Goal: Transaction & Acquisition: Purchase product/service

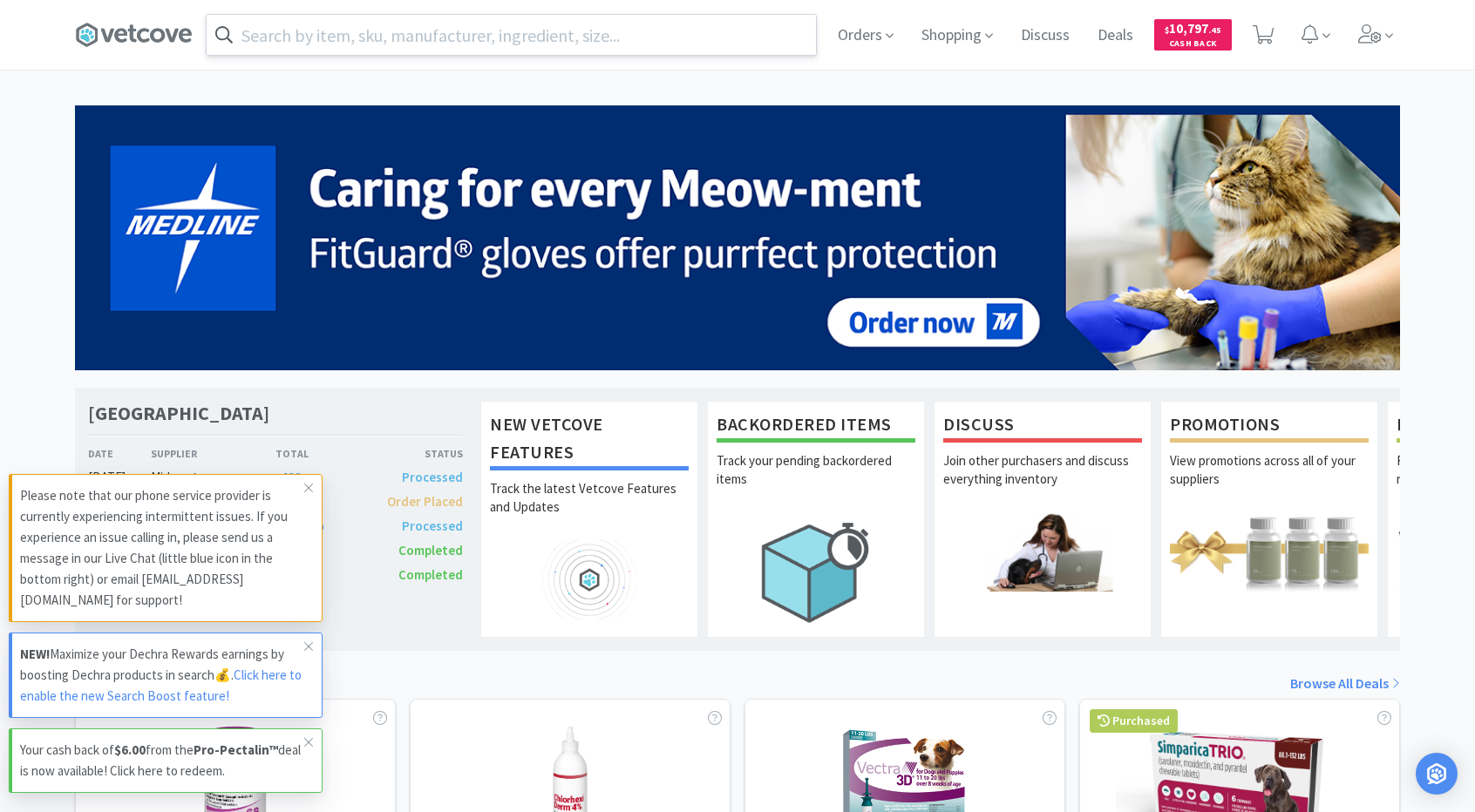
click at [522, 45] on input "text" at bounding box center [511, 35] width 609 height 40
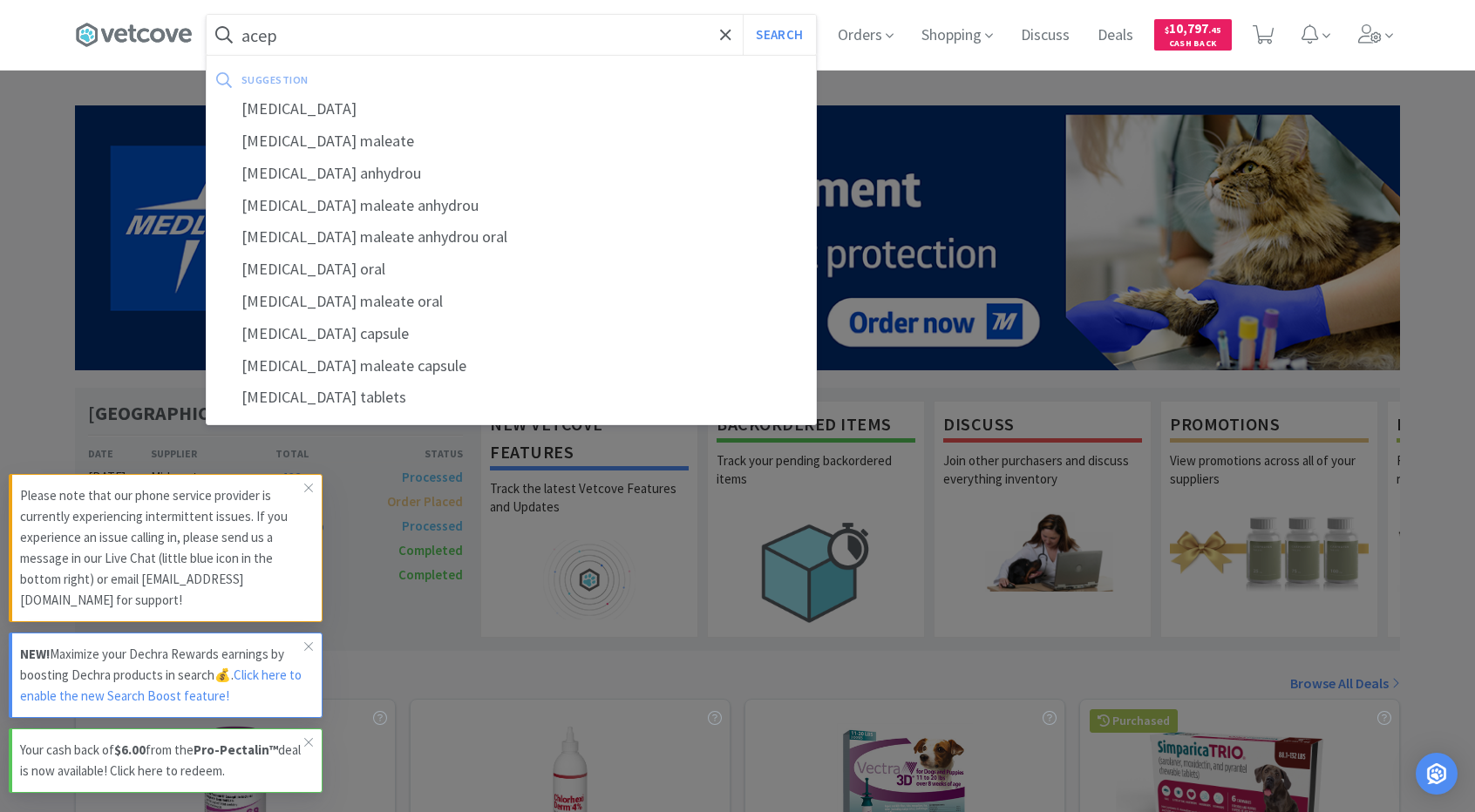
type input "acep"
click at [743, 15] on button "Search" at bounding box center [779, 35] width 72 height 40
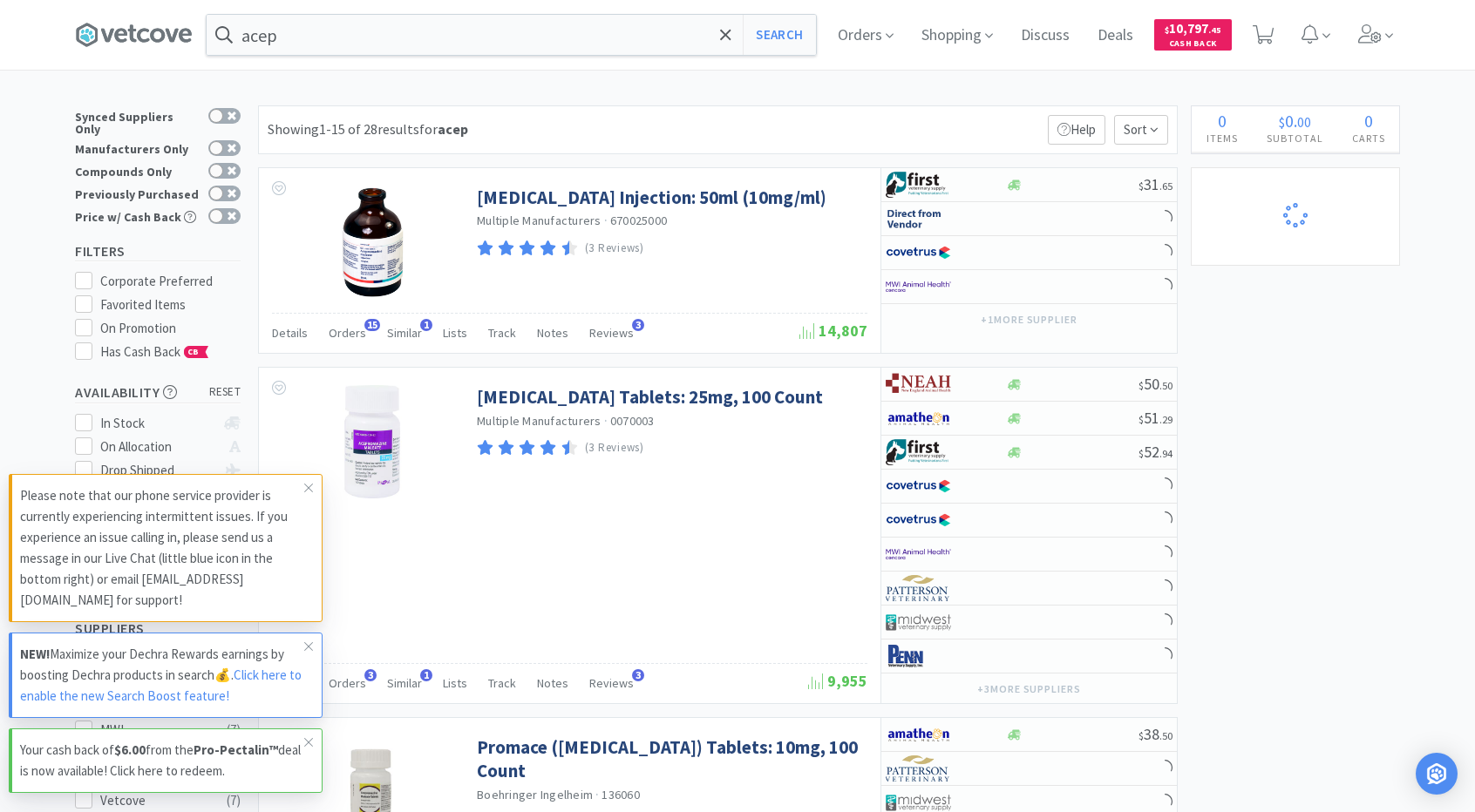
select select "2"
select select "5"
select select "4"
select select "5"
select select "2"
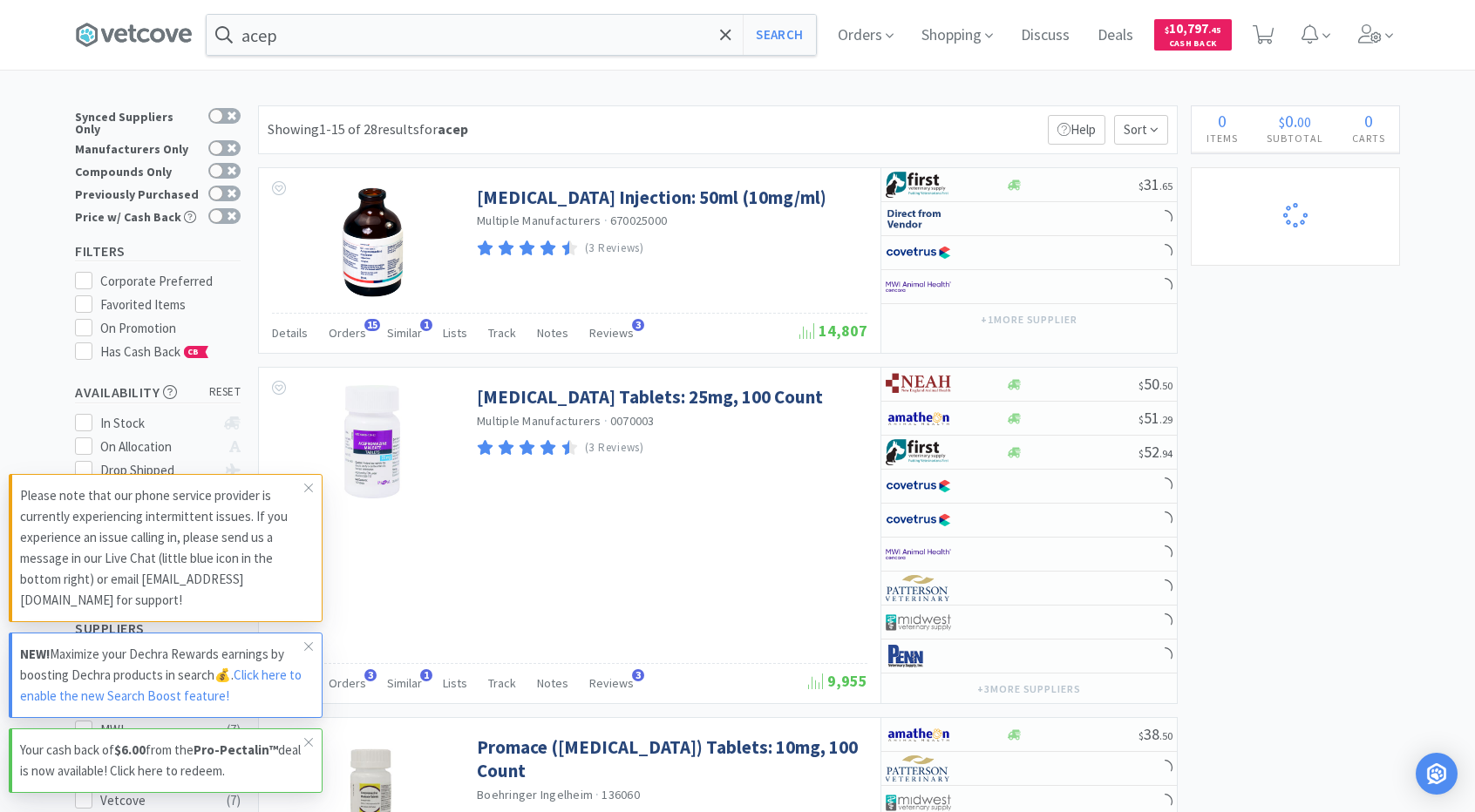
select select "3"
select select "1"
select select "10"
select select "3"
select select "2"
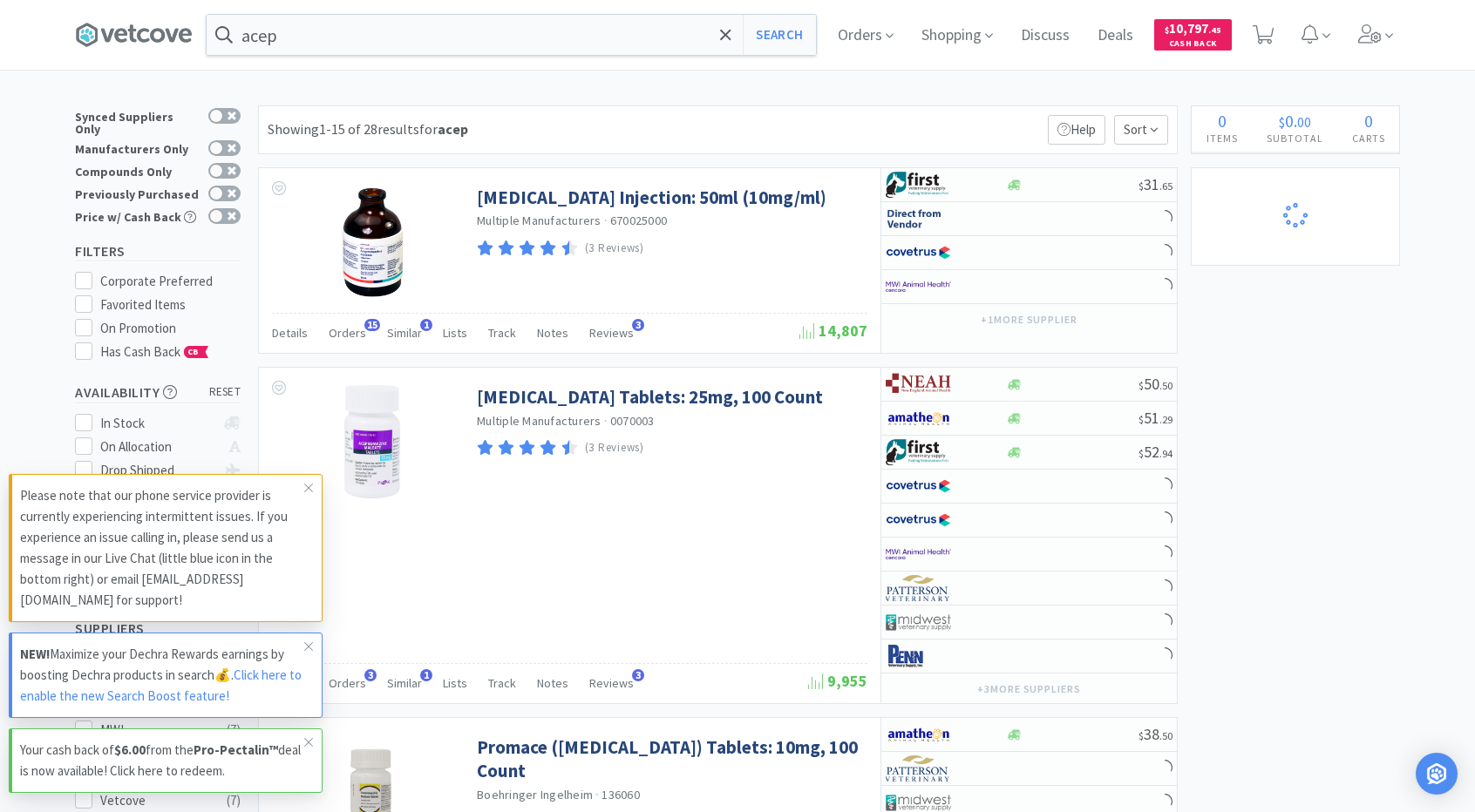
select select "1"
select select "2"
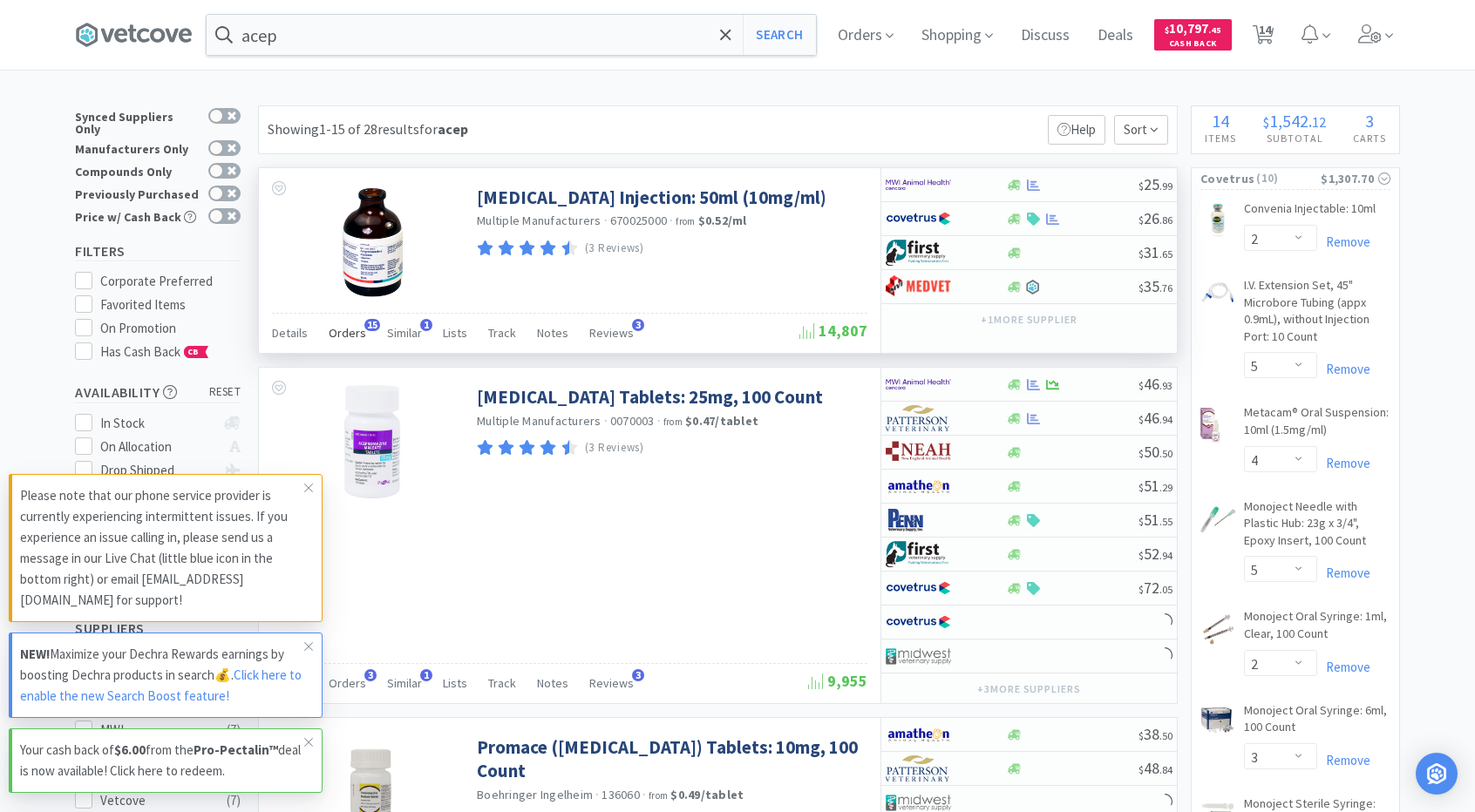
click at [347, 330] on span "Orders" at bounding box center [348, 333] width 37 height 16
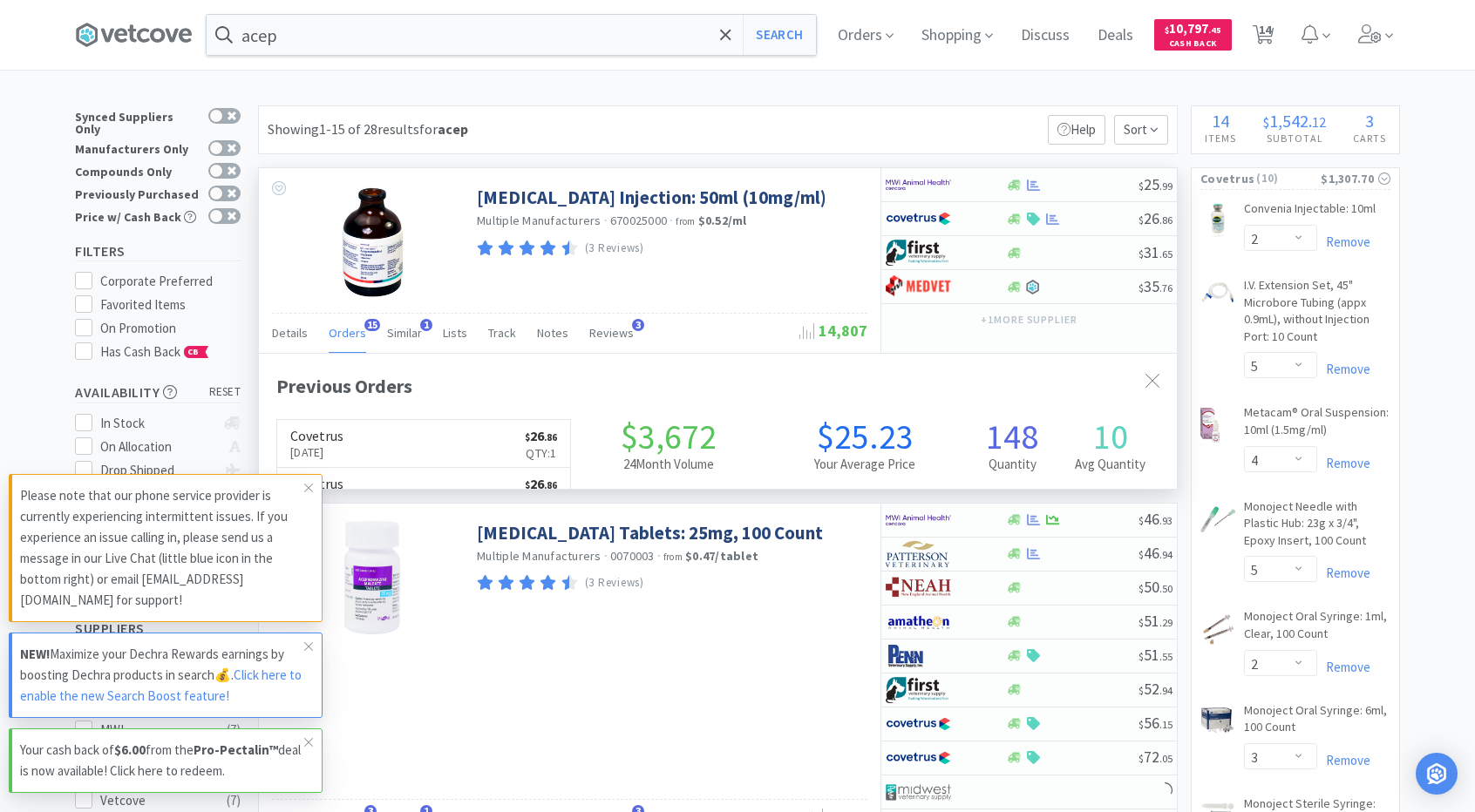
scroll to position [467, 919]
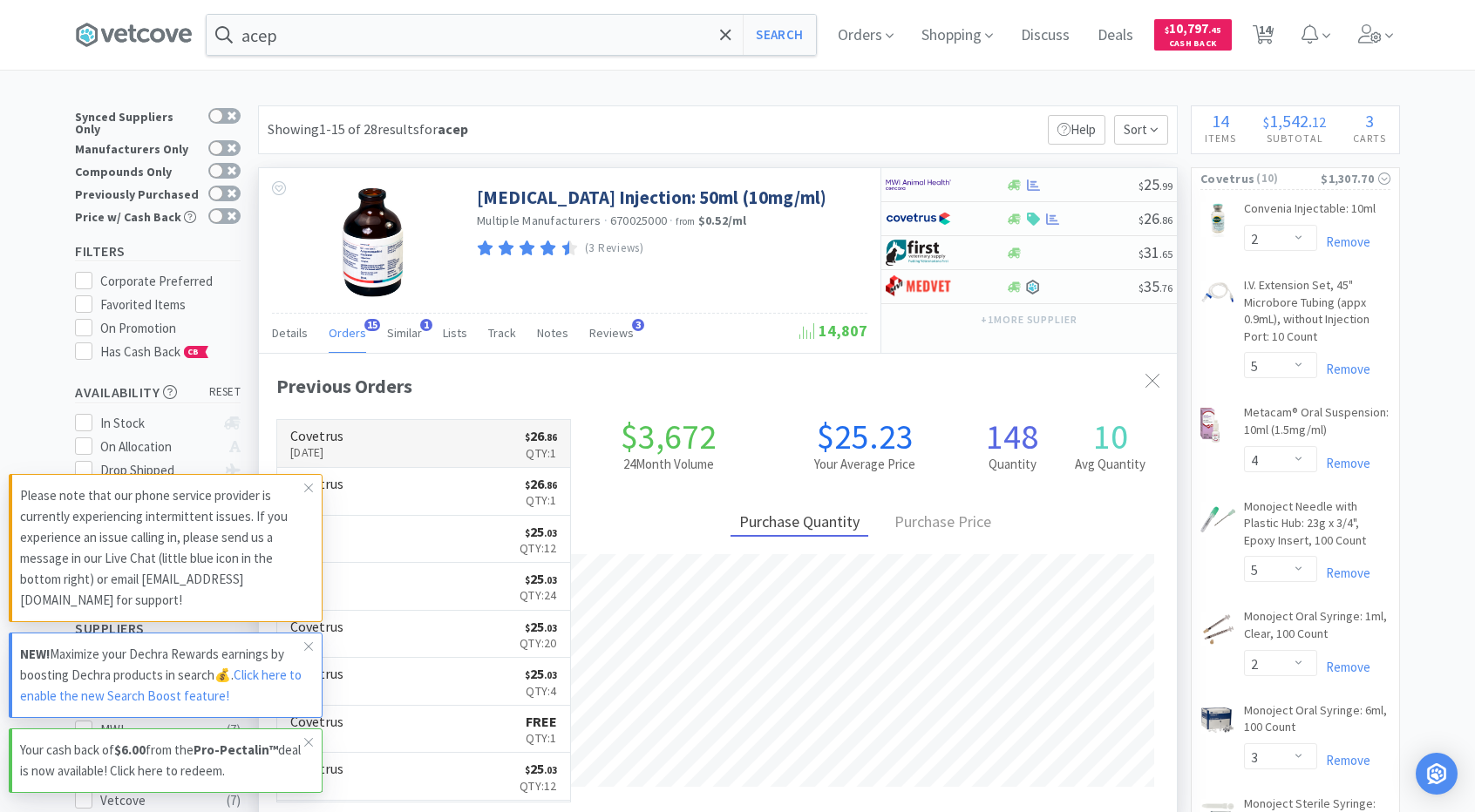
click at [396, 446] on link "Covetrus [DATE] $ 26 . 86 Qty: 1" at bounding box center [424, 444] width 293 height 48
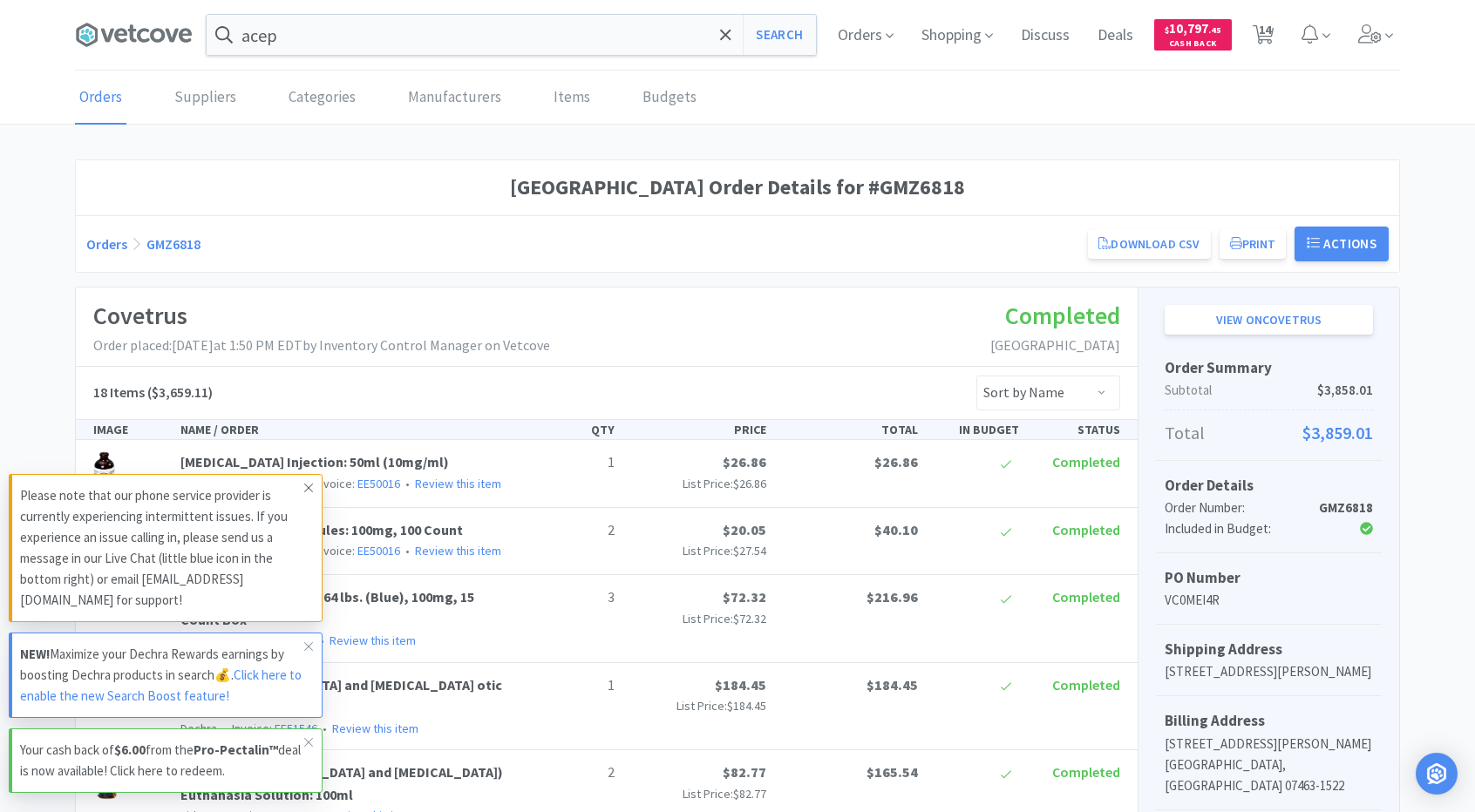
click at [309, 495] on icon at bounding box center [309, 488] width 11 height 14
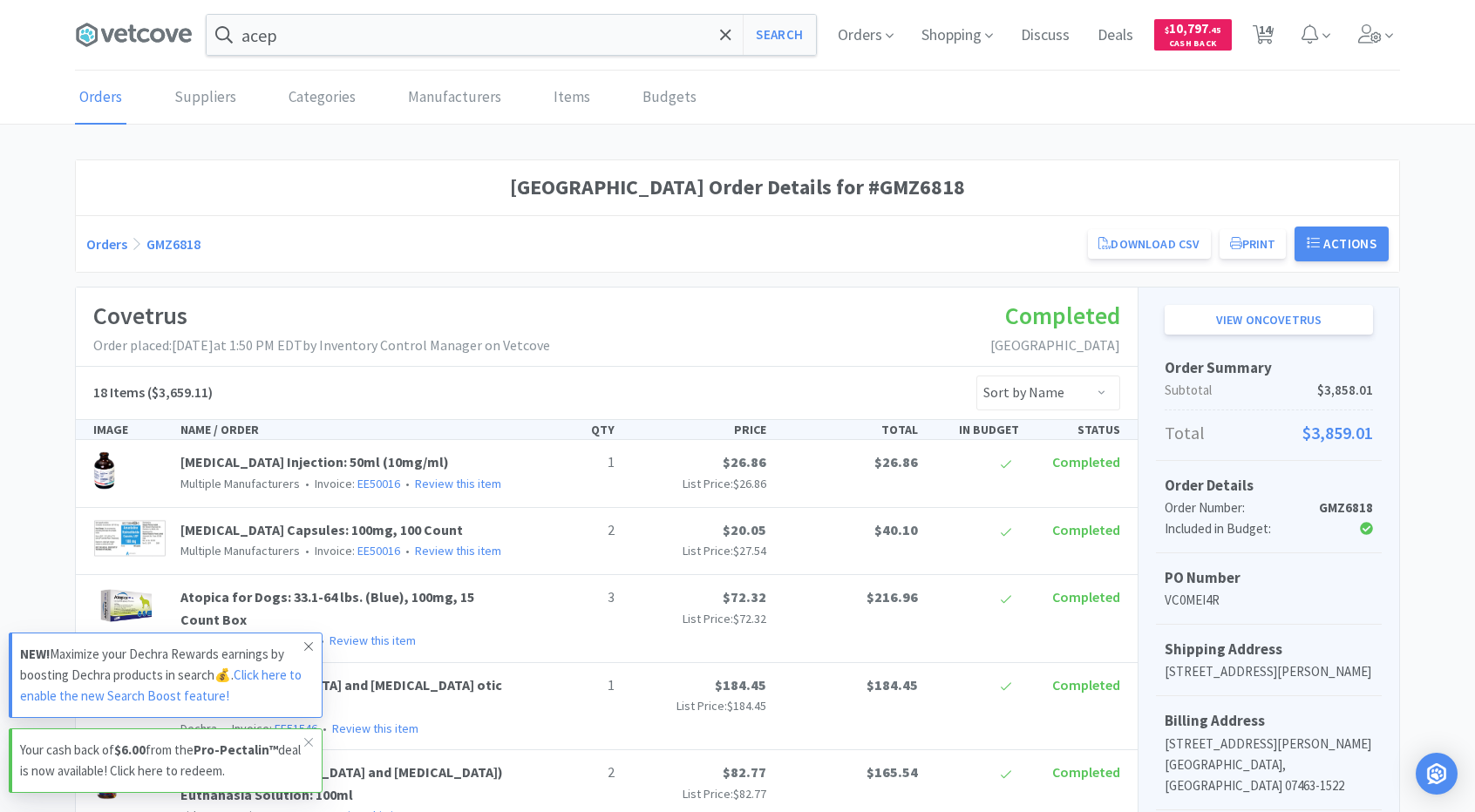
click at [306, 647] on icon at bounding box center [309, 647] width 11 height 14
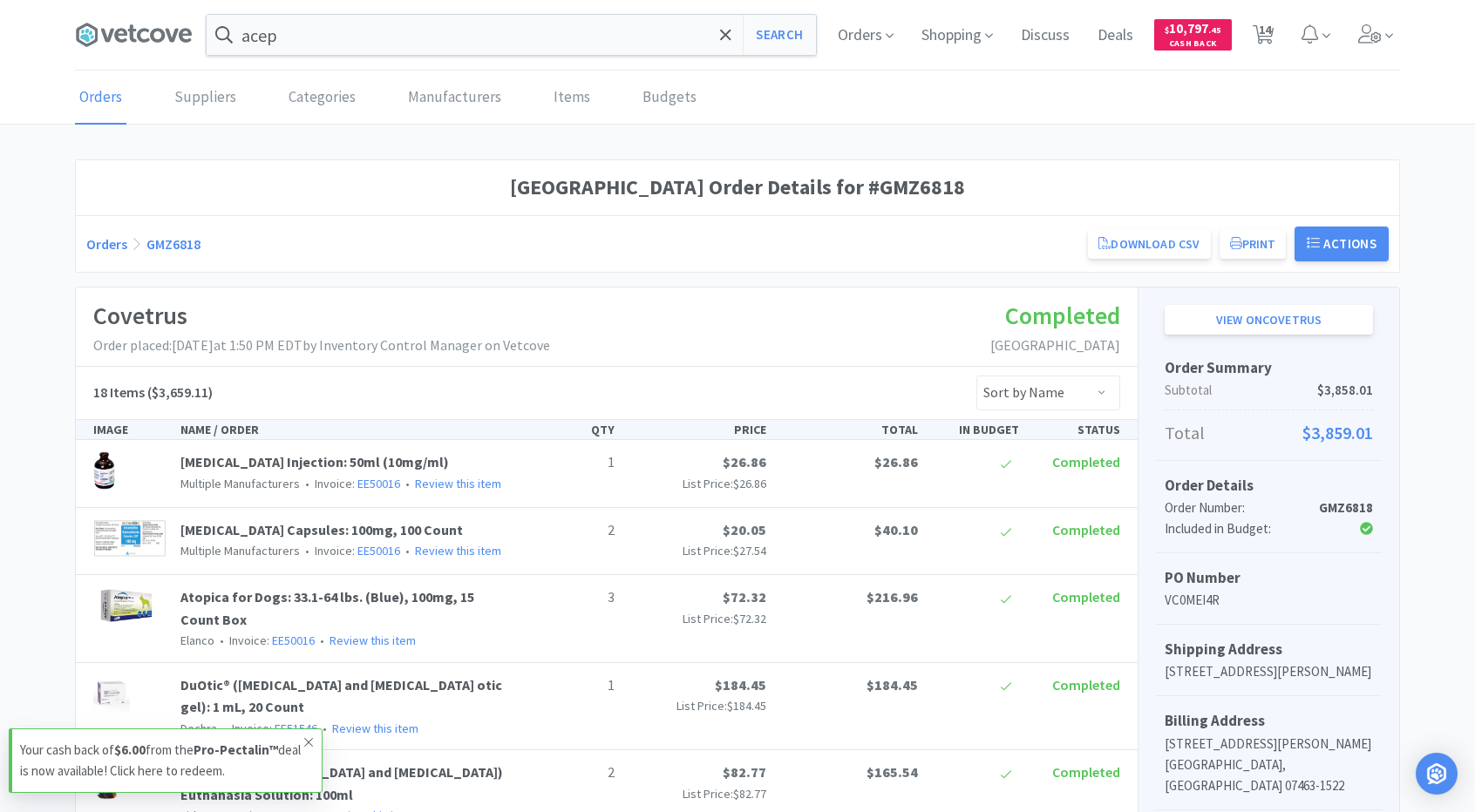
click at [308, 748] on icon at bounding box center [309, 742] width 11 height 14
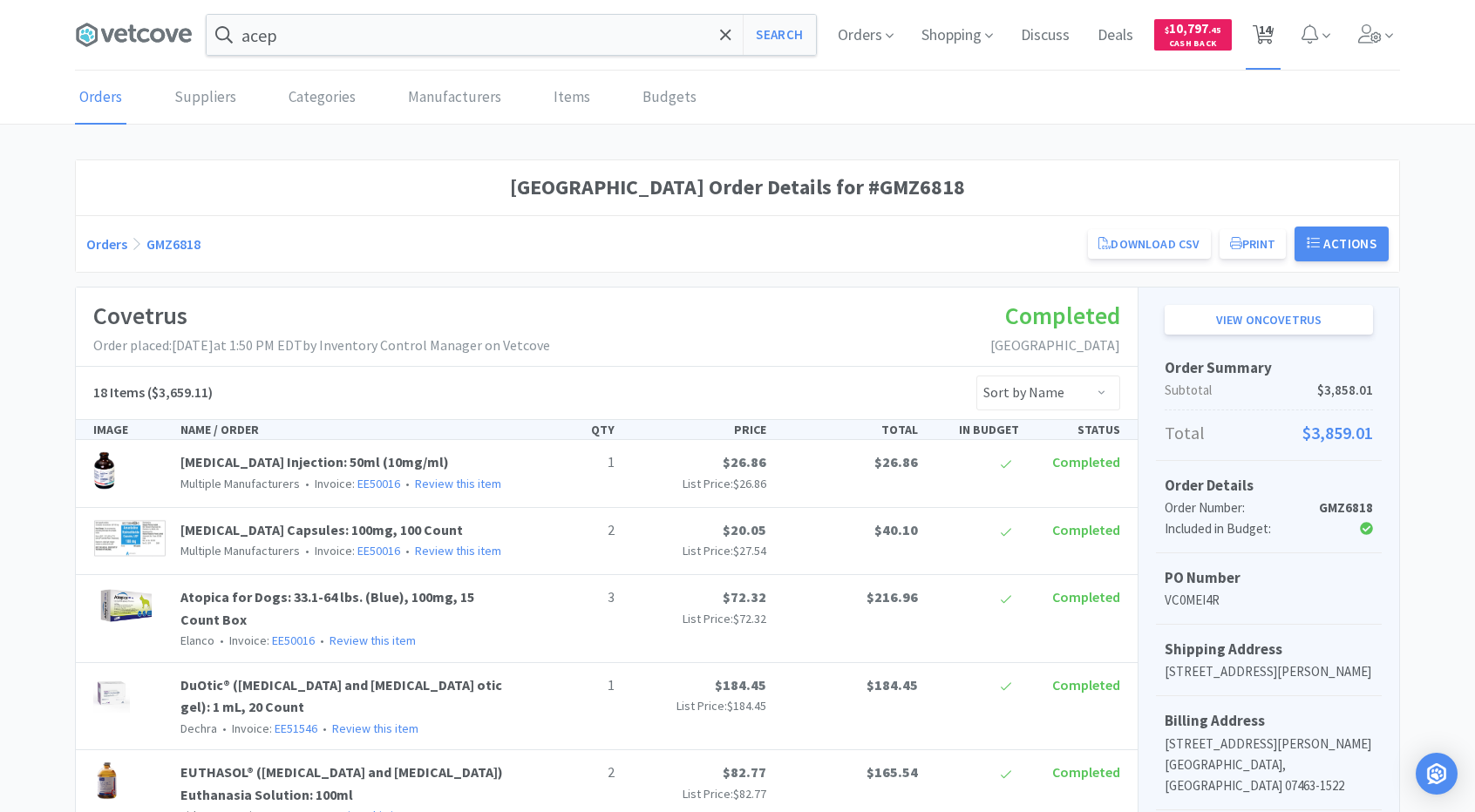
click at [1259, 40] on span "14" at bounding box center [1265, 29] width 12 height 70
select select "2"
select select "5"
select select "4"
select select "5"
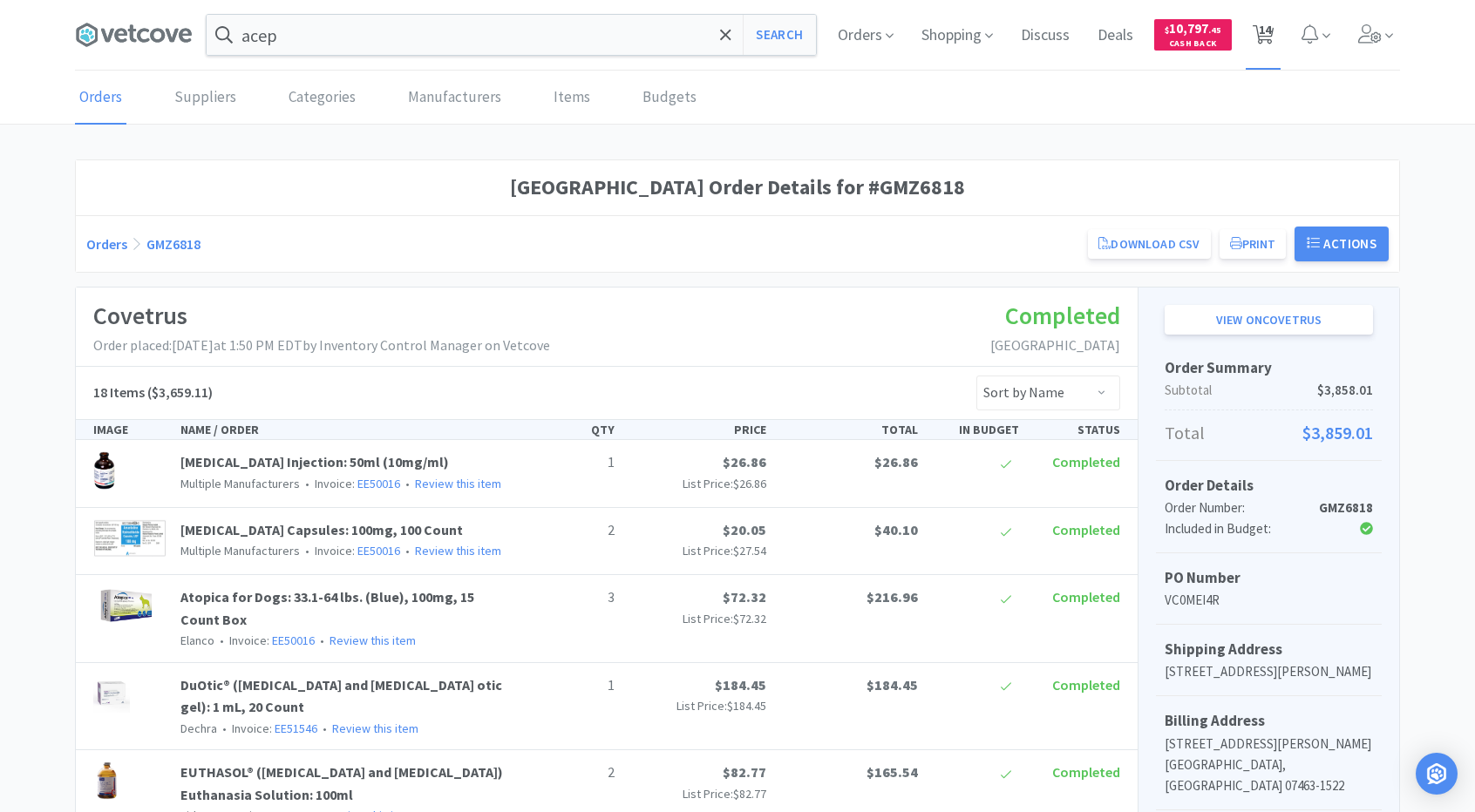
select select "2"
select select "3"
select select "1"
select select "10"
select select "3"
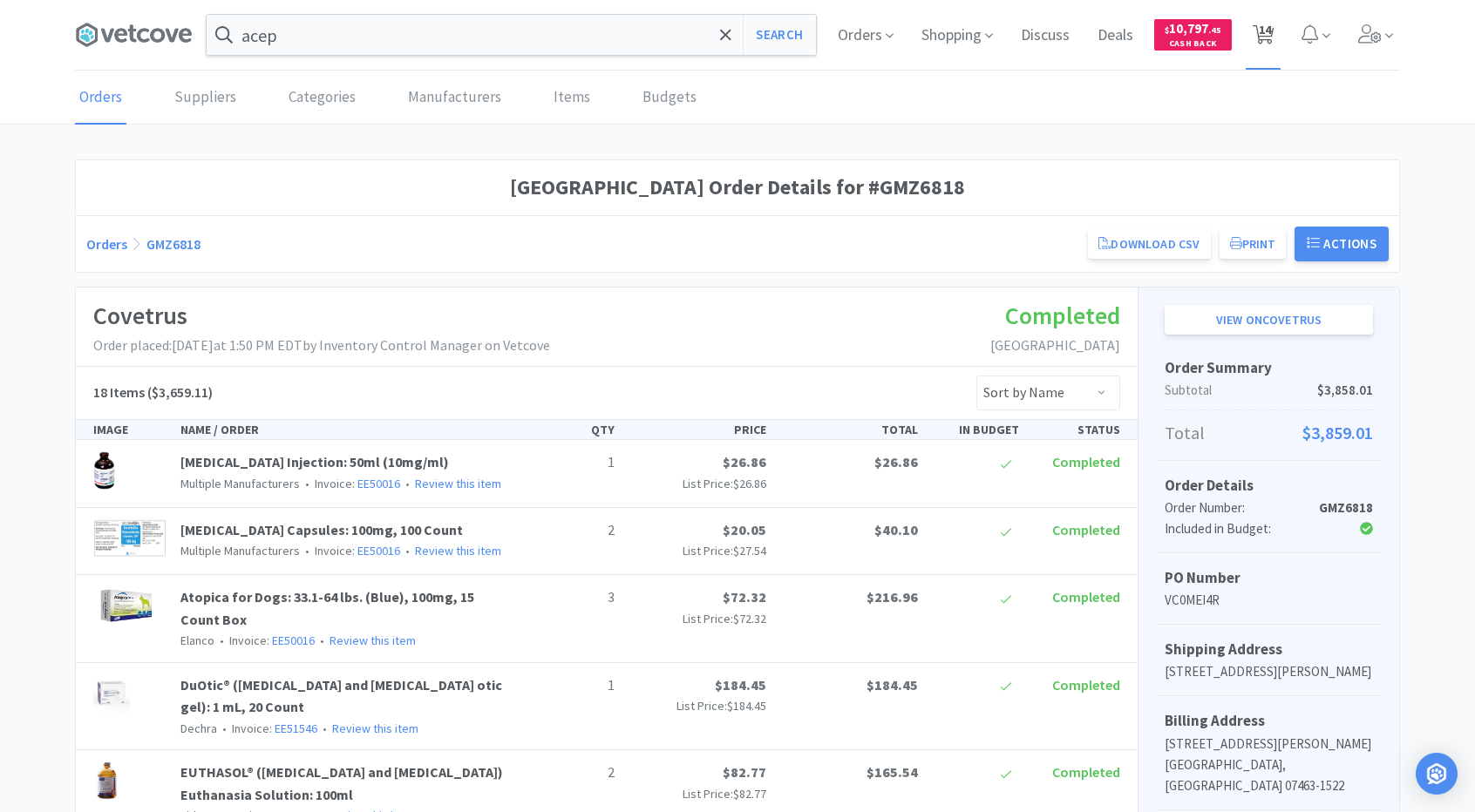
select select "2"
select select "1"
select select "2"
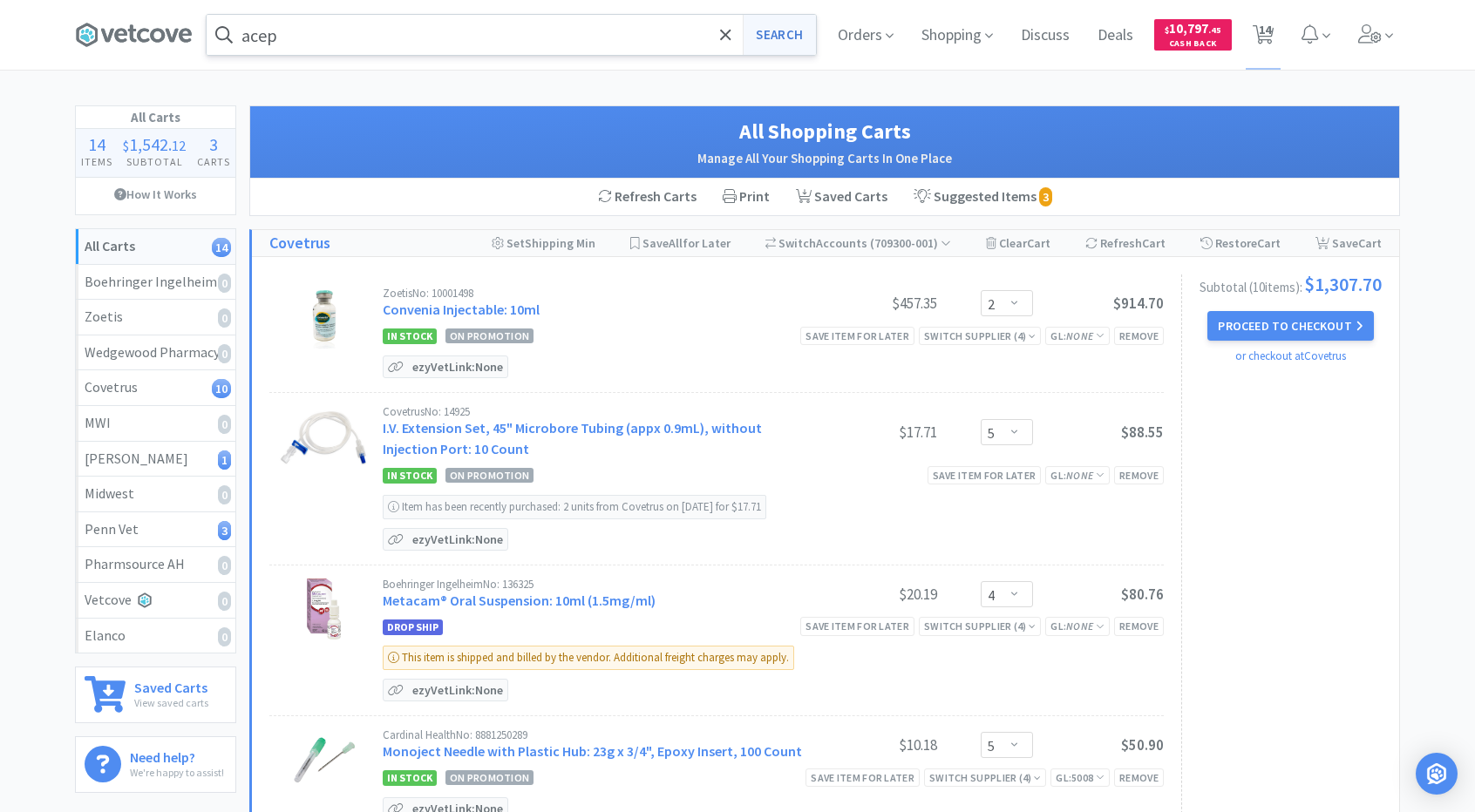
click at [787, 32] on button "Search" at bounding box center [779, 35] width 72 height 40
select select "2"
select select "5"
select select "4"
select select "5"
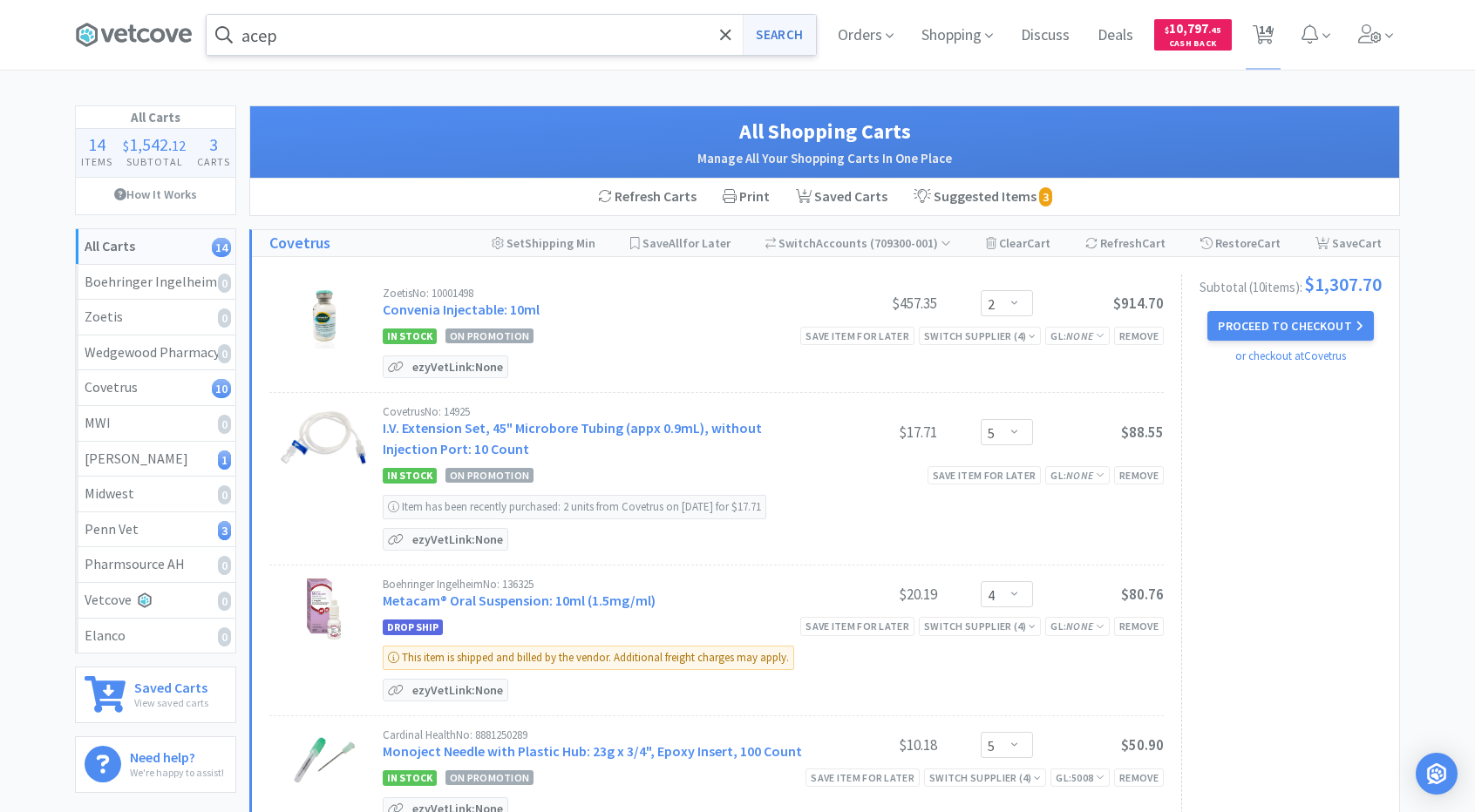
select select "2"
select select "3"
select select "1"
select select "10"
select select "3"
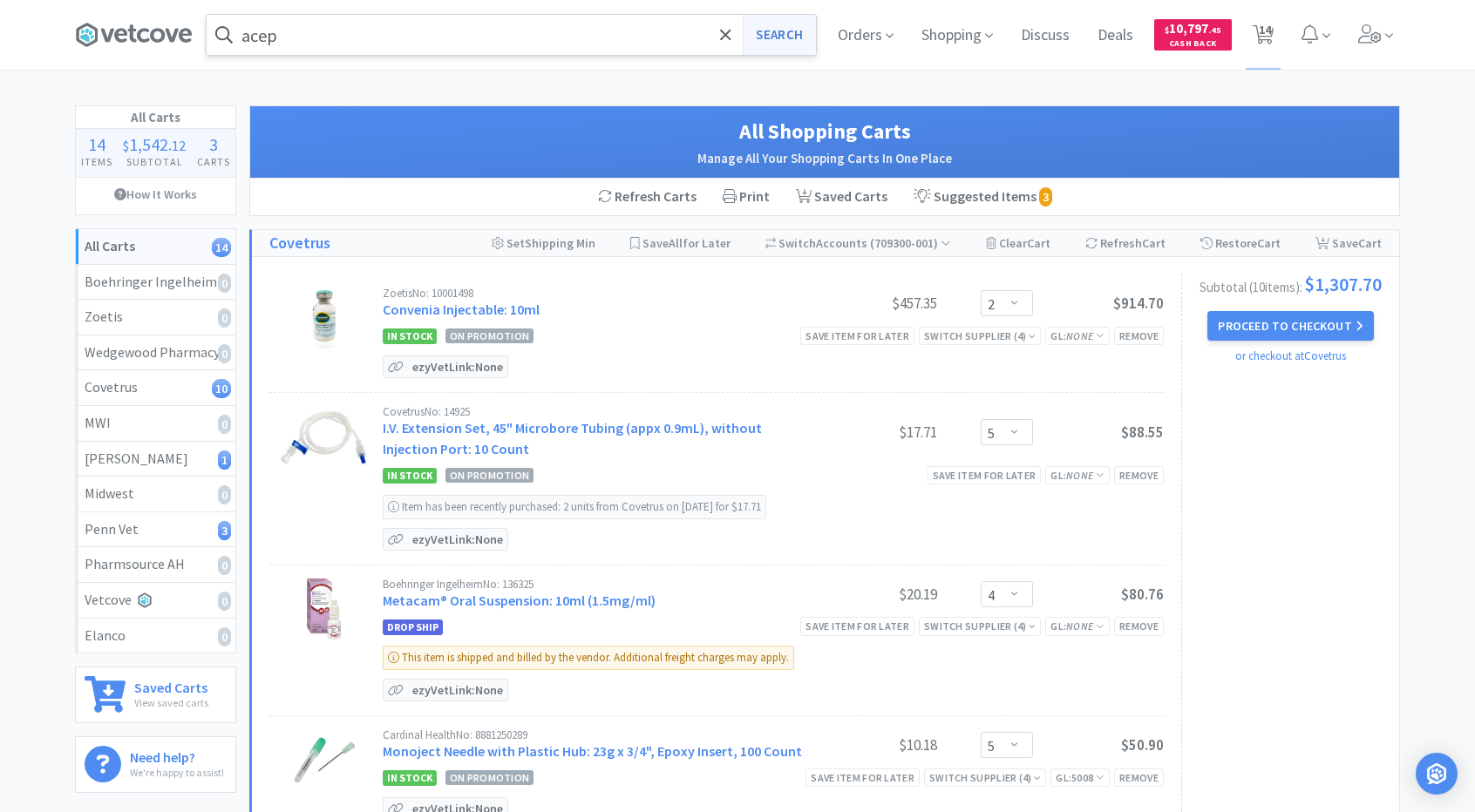
select select "2"
select select "1"
select select "2"
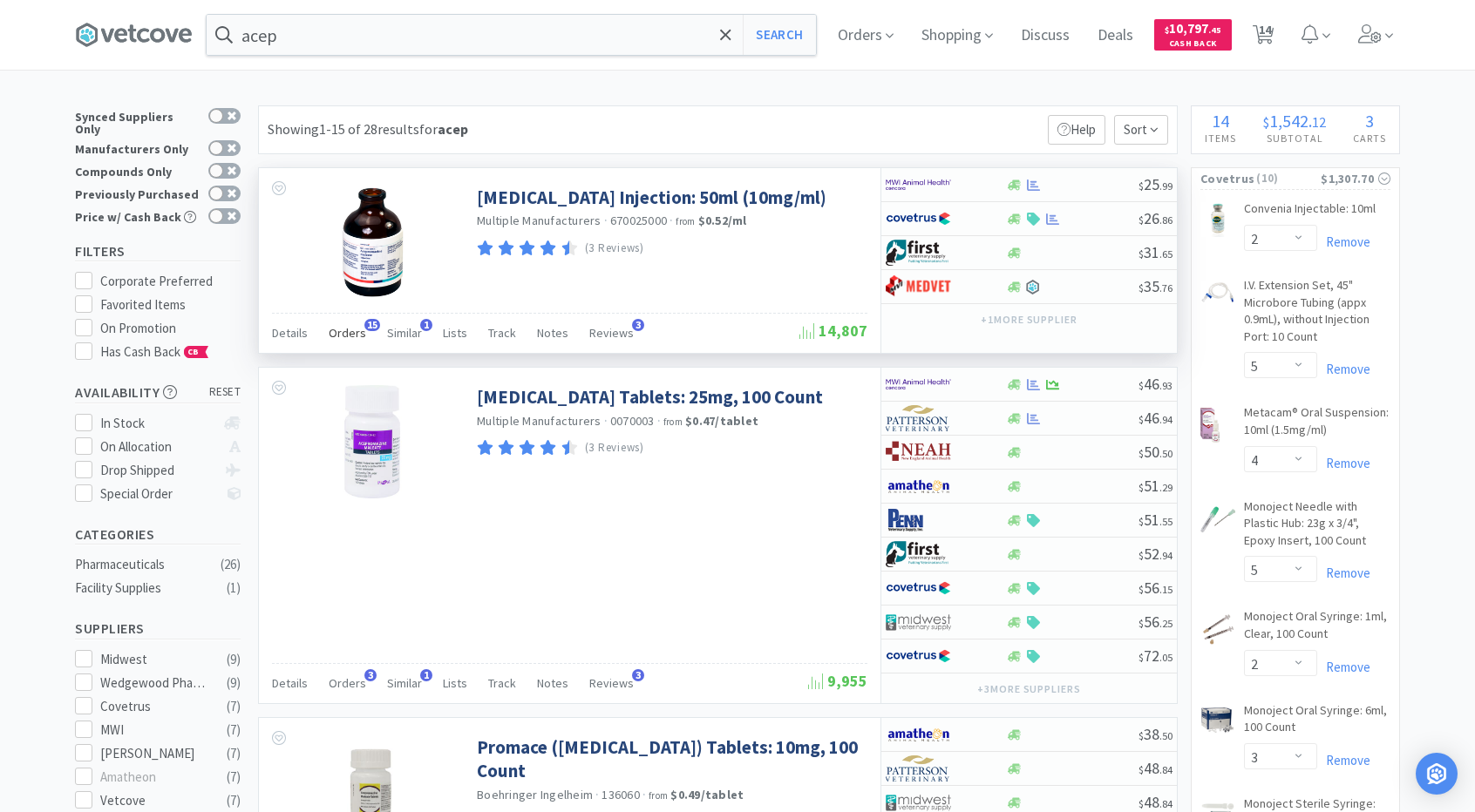
click at [338, 328] on span "Orders" at bounding box center [348, 333] width 37 height 16
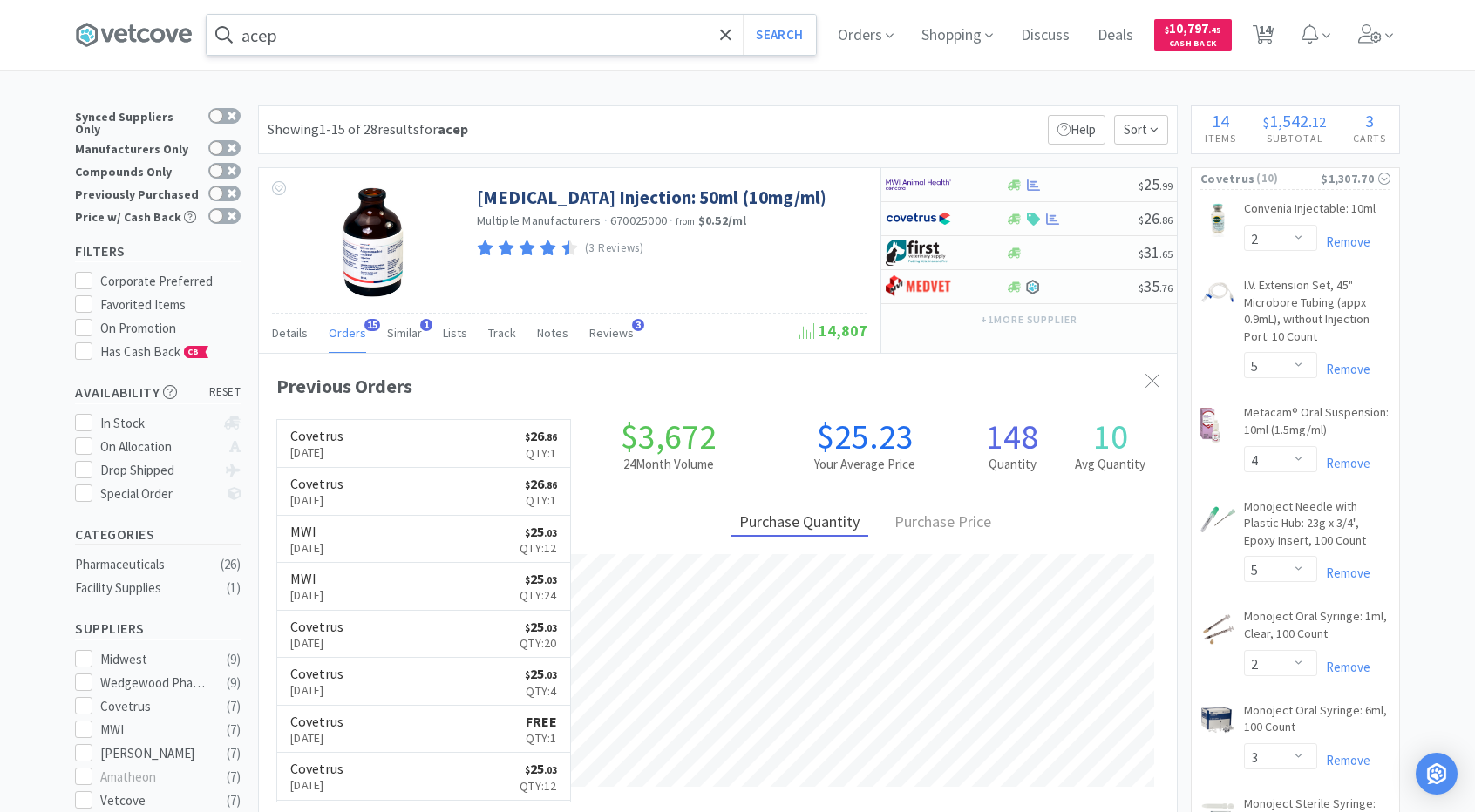
click at [418, 35] on input "acep" at bounding box center [511, 35] width 609 height 40
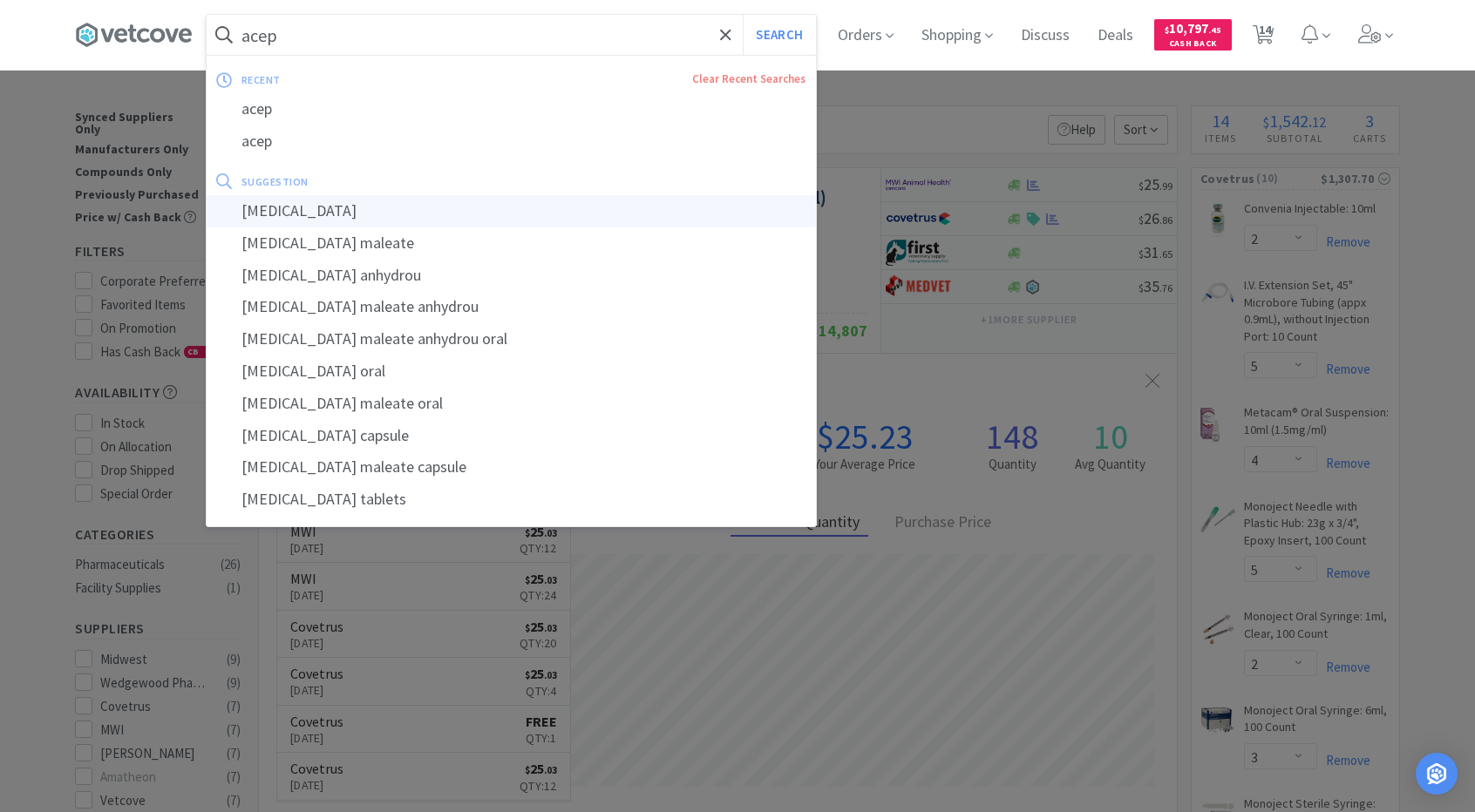
click at [401, 220] on div "[MEDICAL_DATA]" at bounding box center [511, 211] width 609 height 32
type input "[MEDICAL_DATA]"
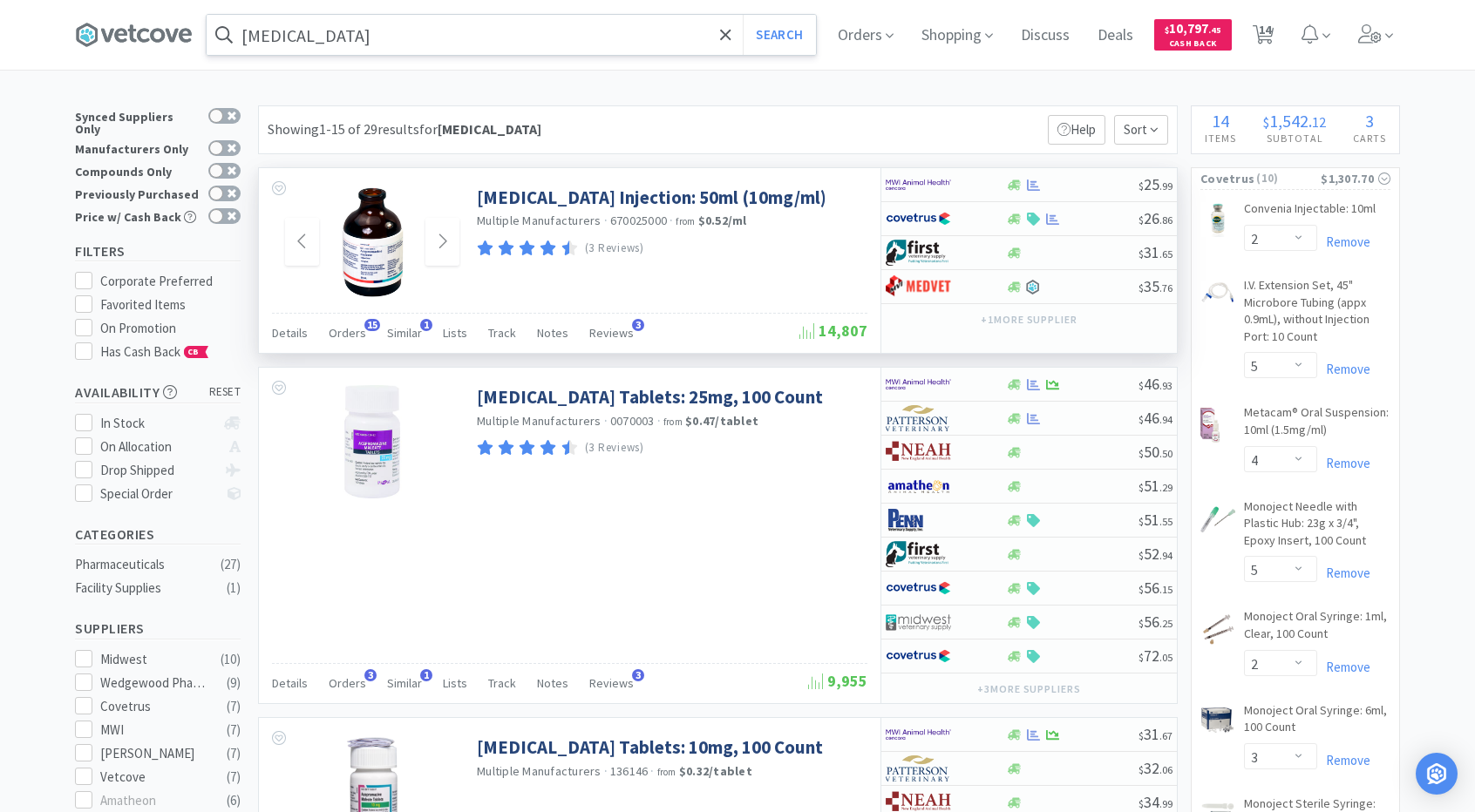
click at [387, 267] on img at bounding box center [372, 242] width 65 height 113
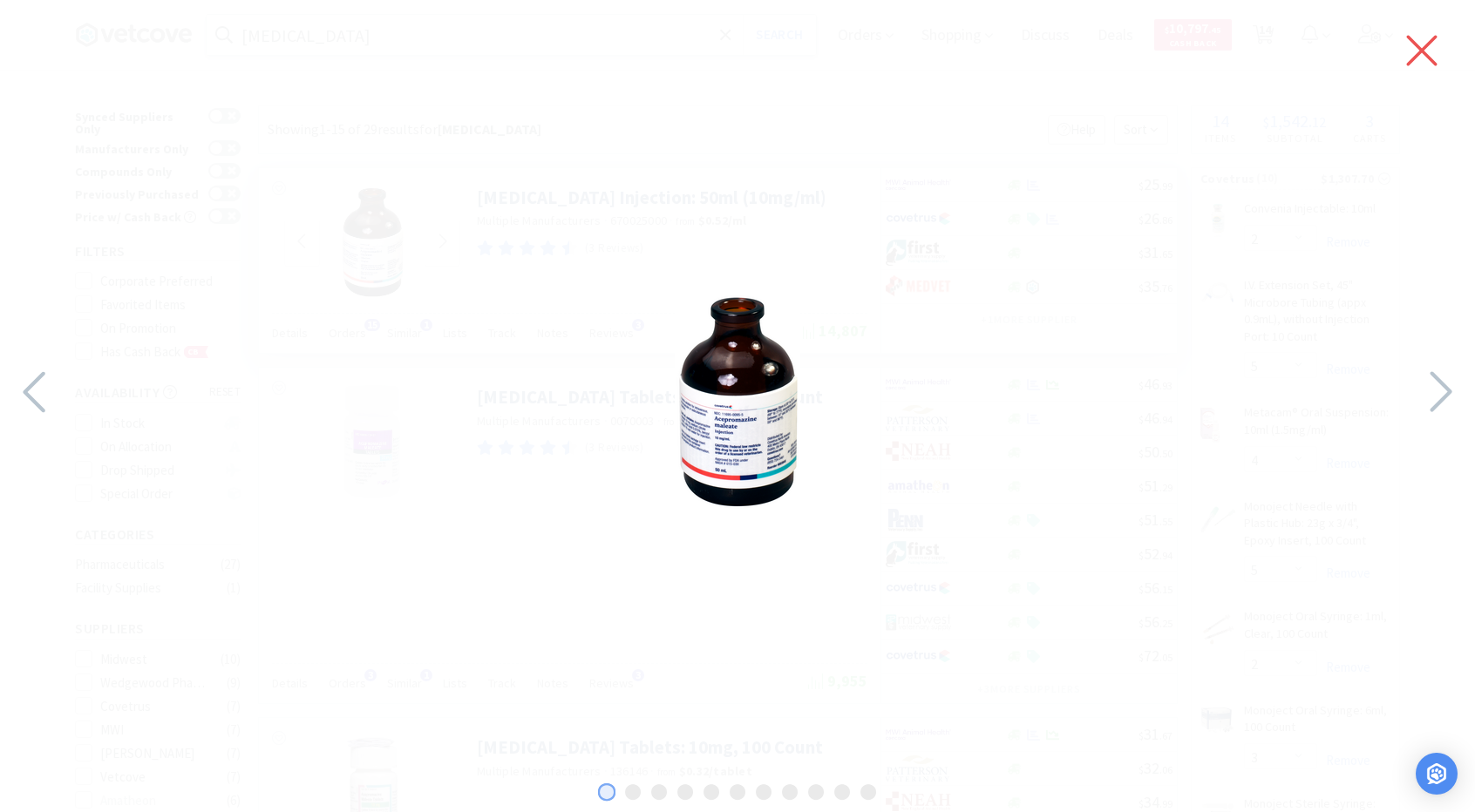
click at [1421, 42] on icon at bounding box center [1421, 50] width 37 height 49
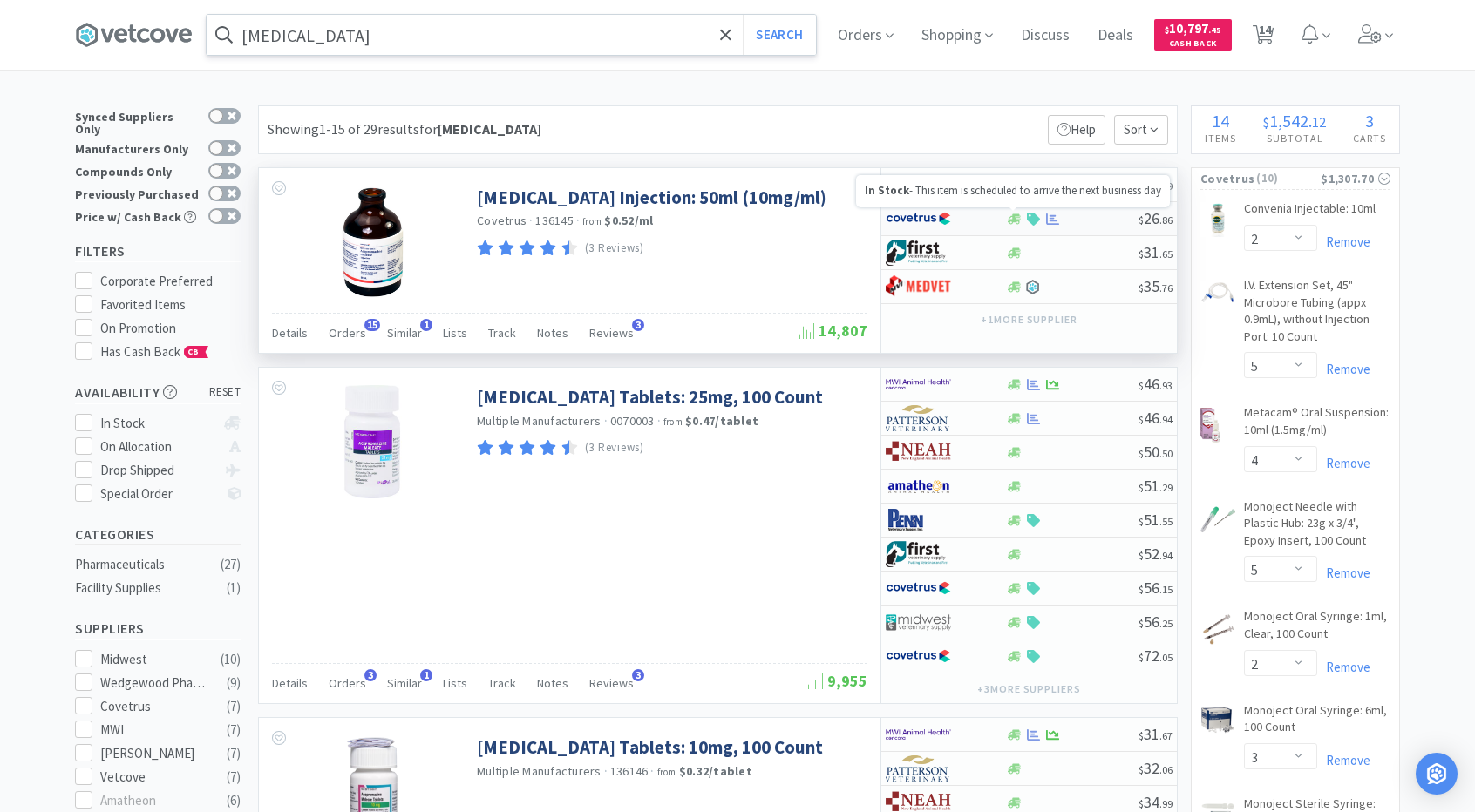
click at [970, 225] on div at bounding box center [934, 218] width 96 height 29
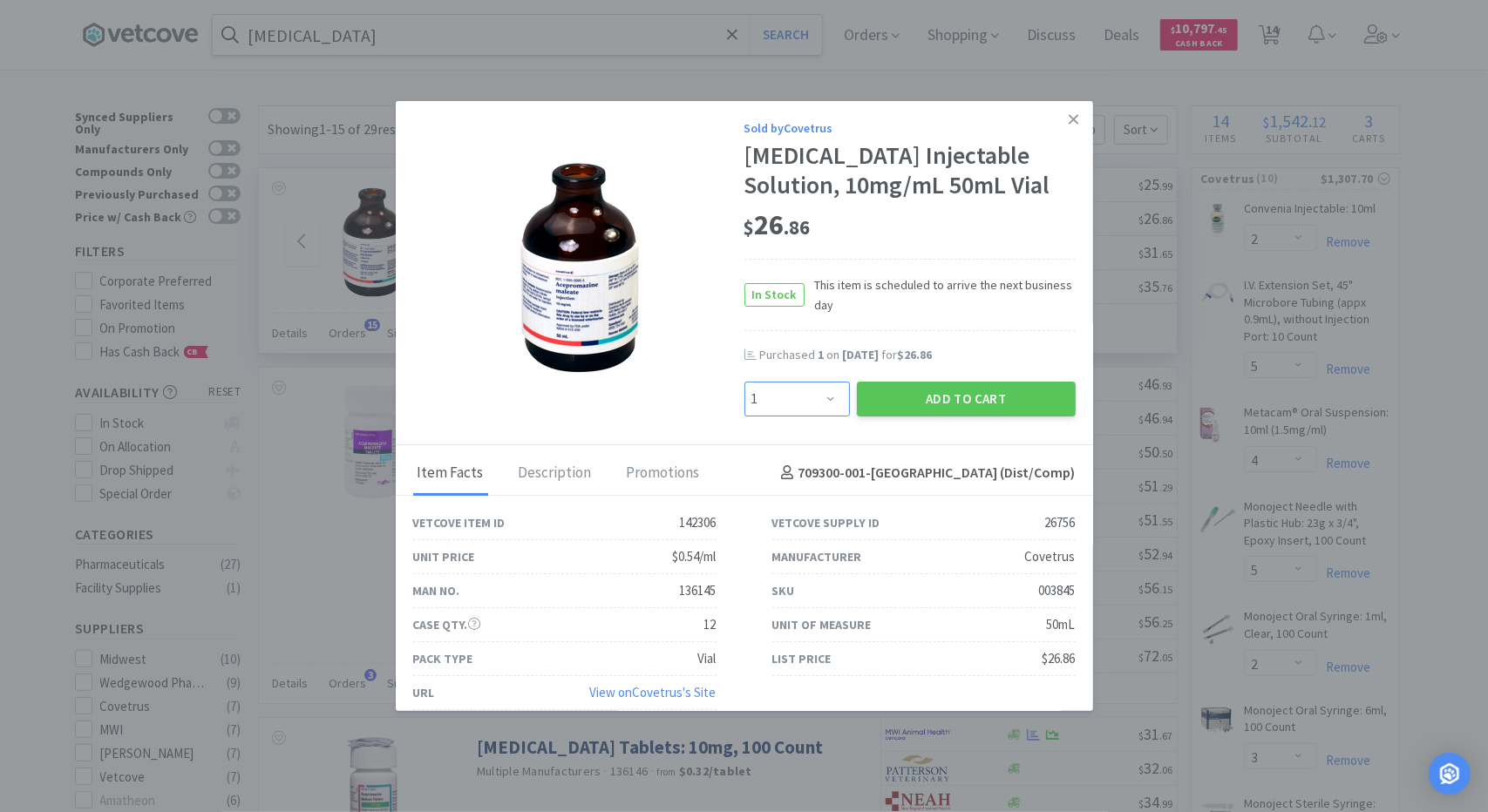
click at [820, 402] on select "Enter Quantity 1 2 3 4 5 6 7 8 9 10 11 12 13 14 15 16 17 18 19 20 Enter Quantity" at bounding box center [797, 398] width 105 height 35
select select "12"
click at [744, 381] on select "Enter Quantity 1 2 3 4 5 6 7 8 9 10 11 12 13 14 15 16 17 18 19 20 Enter Quantity" at bounding box center [797, 398] width 105 height 35
click at [957, 385] on button "Add to Cart" at bounding box center [966, 398] width 218 height 35
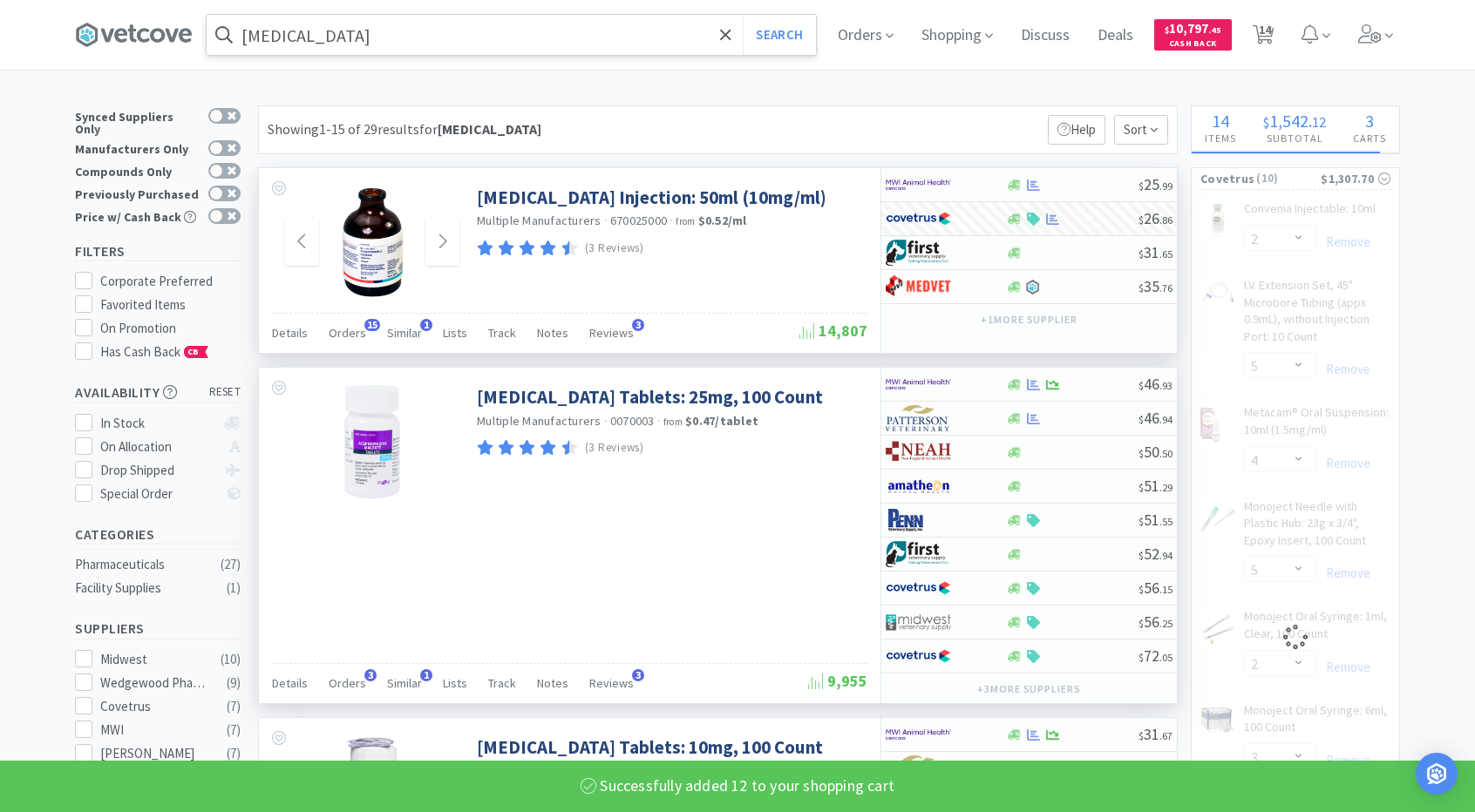
select select "12"
select select "2"
select select "5"
select select "4"
select select "5"
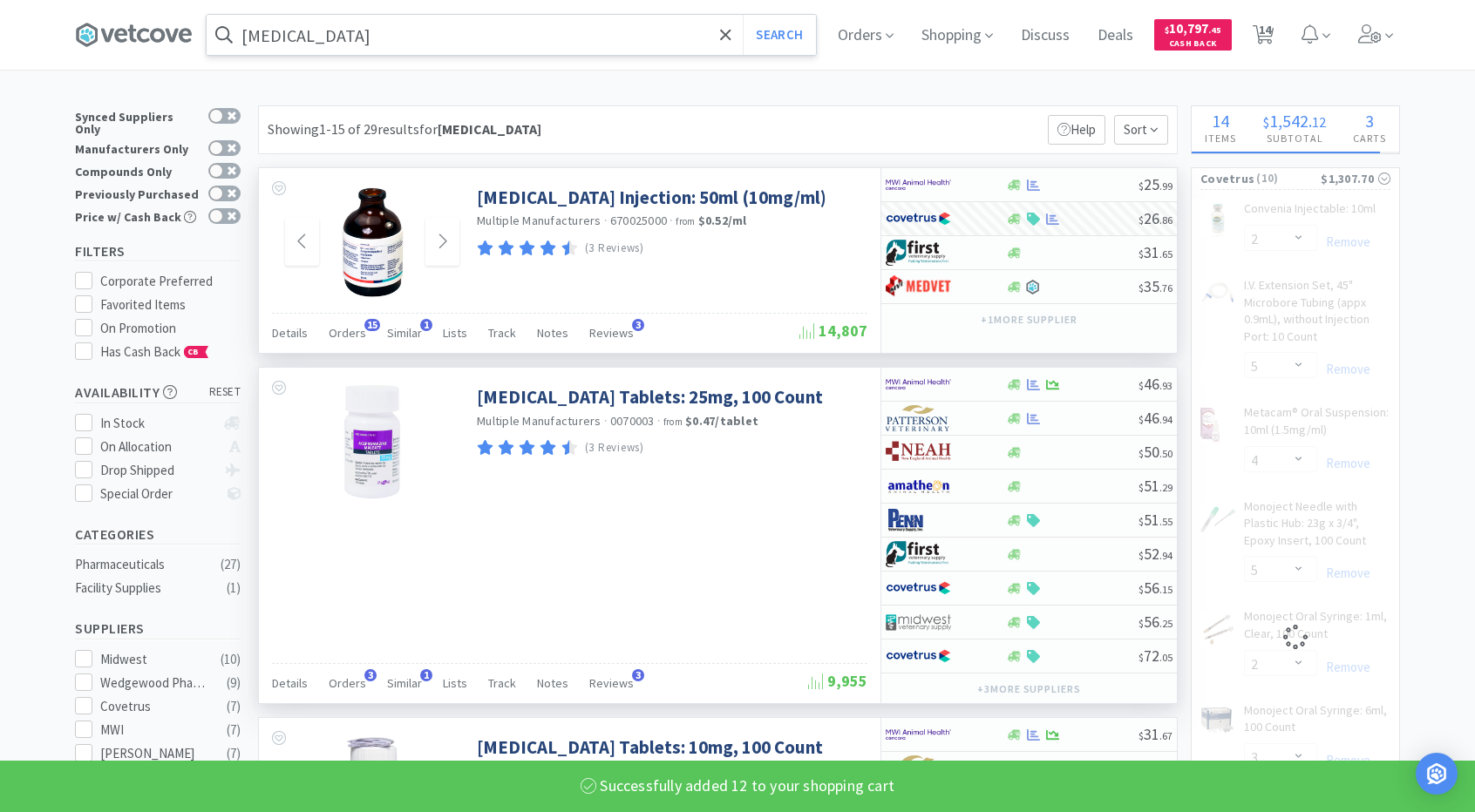
select select "2"
select select "3"
select select "1"
select select "10"
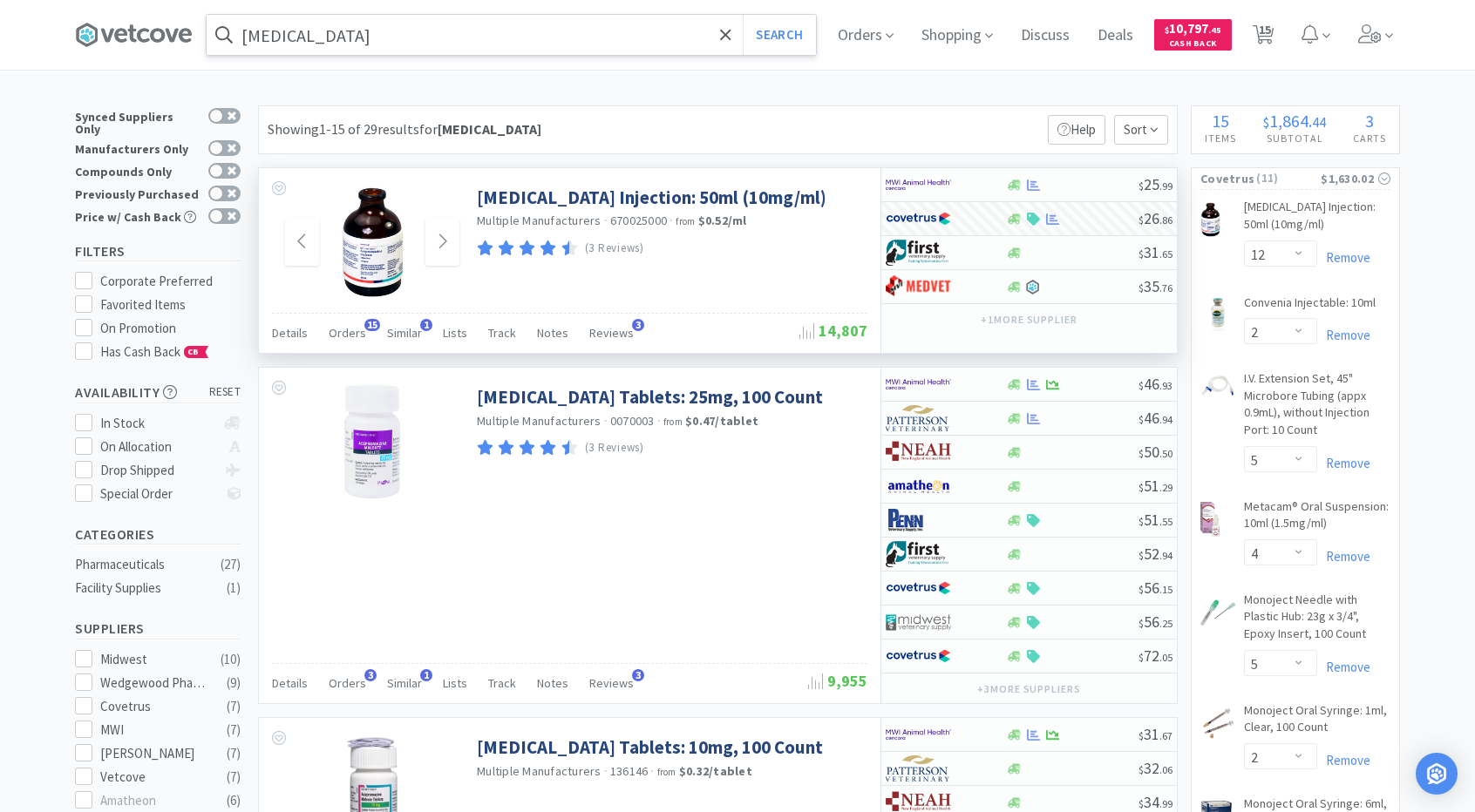
select select "5"
select select "3"
